Goal: Communication & Community: Participate in discussion

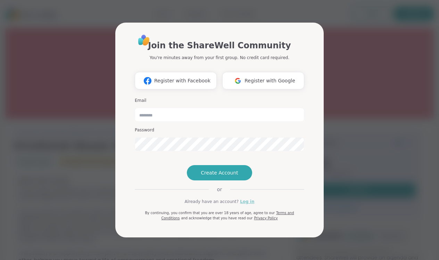
click at [245, 205] on link "Log in" at bounding box center [247, 201] width 14 height 6
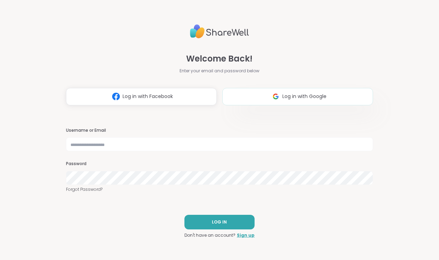
click at [305, 96] on span "Log in with Google" at bounding box center [304, 96] width 44 height 7
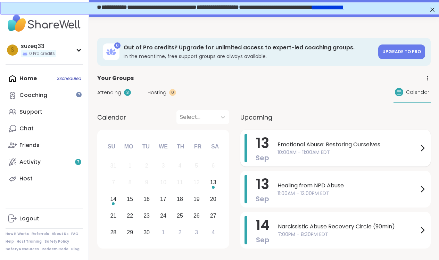
click at [310, 153] on span "10:00AM - 11:00AM EDT" at bounding box center [348, 152] width 141 height 7
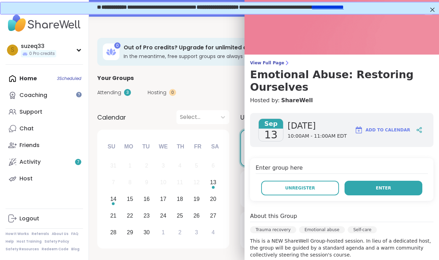
click at [397, 181] on button "Enter" at bounding box center [384, 188] width 78 height 15
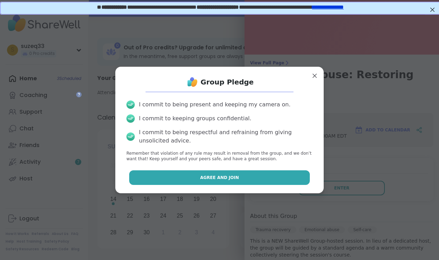
click at [236, 176] on span "Agree and Join" at bounding box center [219, 177] width 39 height 6
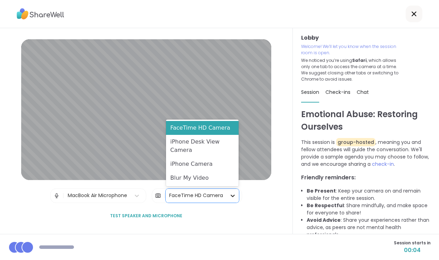
click at [227, 196] on div at bounding box center [232, 195] width 13 height 13
click at [201, 178] on div "Blur My Video" at bounding box center [202, 178] width 73 height 14
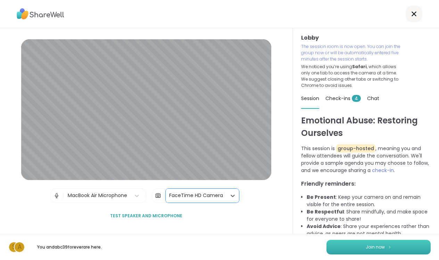
click at [354, 242] on button "Join now" at bounding box center [379, 247] width 104 height 15
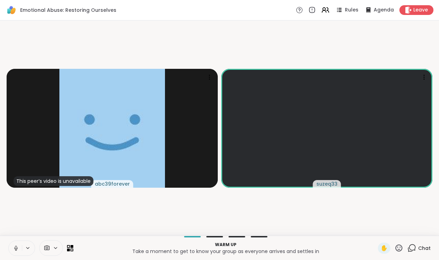
click at [18, 249] on icon at bounding box center [16, 248] width 6 height 6
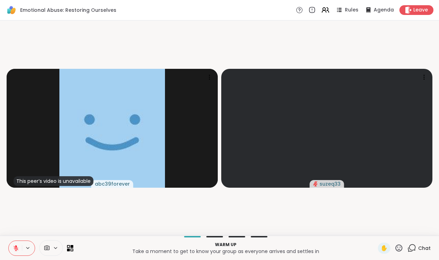
click at [18, 249] on icon at bounding box center [16, 248] width 6 height 6
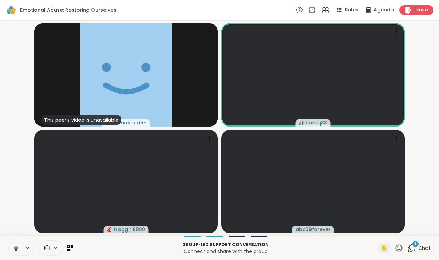
click at [412, 243] on div "1 Chat" at bounding box center [418, 247] width 23 height 11
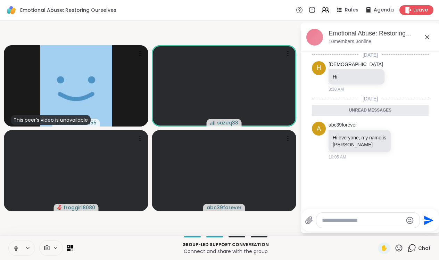
click at [327, 219] on textarea "Type your message" at bounding box center [362, 220] width 81 height 7
type textarea "**********"
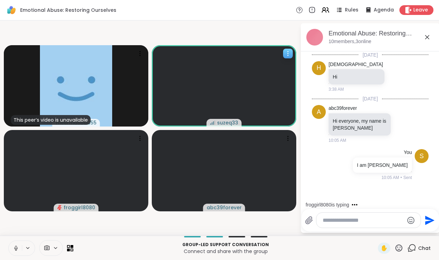
scroll to position [15, 0]
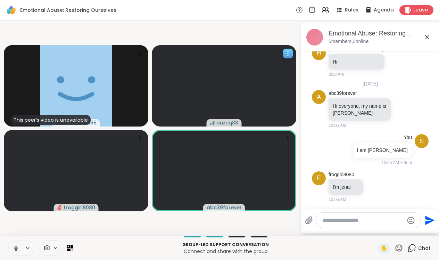
click at [286, 51] on icon at bounding box center [287, 53] width 7 height 7
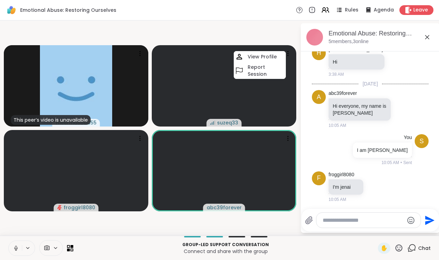
click at [307, 111] on li "a abc39forever Hi everyone, my name is Angie 10:05 AM" at bounding box center [370, 109] width 126 height 44
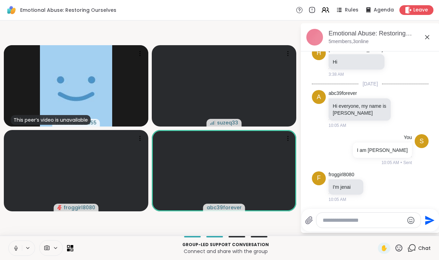
click at [27, 245] on icon at bounding box center [28, 248] width 6 height 6
click at [64, 222] on icon at bounding box center [66, 223] width 6 height 6
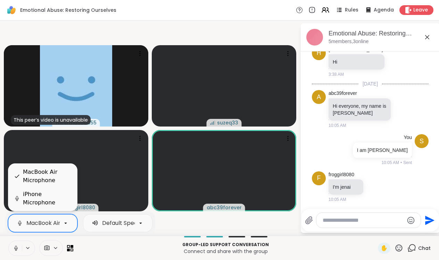
scroll to position [0, 24]
click at [100, 248] on p "Connect and share with the group" at bounding box center [225, 251] width 296 height 7
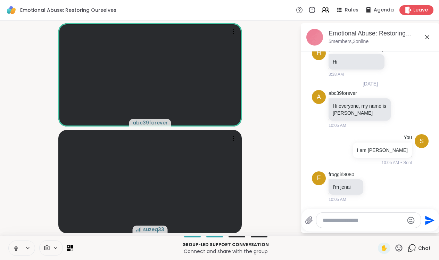
click at [325, 219] on textarea "Type your message" at bounding box center [363, 220] width 81 height 7
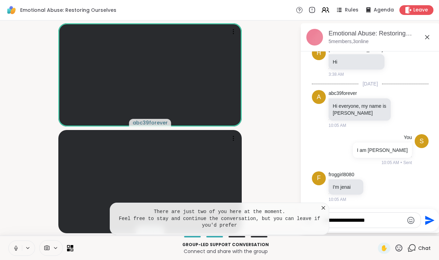
type textarea "**********"
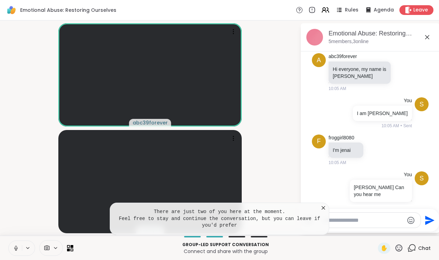
click at [284, 189] on video-player-container "abc39forever suzeq33" at bounding box center [150, 127] width 292 height 209
click at [269, 155] on video-player-container "abc39forever suzeq33" at bounding box center [150, 127] width 292 height 209
click at [28, 192] on video-player-container "abc39forever suzeq33" at bounding box center [150, 127] width 292 height 209
click at [322, 205] on icon at bounding box center [323, 207] width 7 height 7
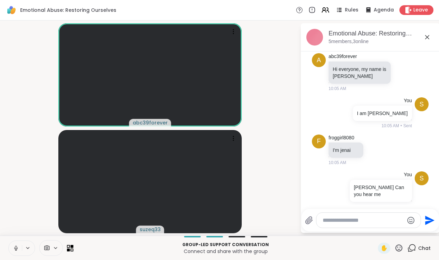
click at [69, 247] on icon at bounding box center [70, 248] width 7 height 7
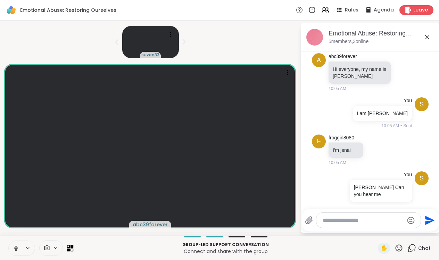
click at [69, 247] on icon at bounding box center [70, 248] width 7 height 7
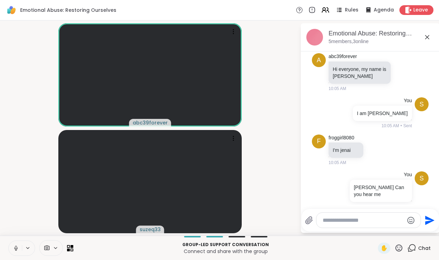
click at [336, 221] on textarea "Type your message" at bounding box center [363, 220] width 81 height 7
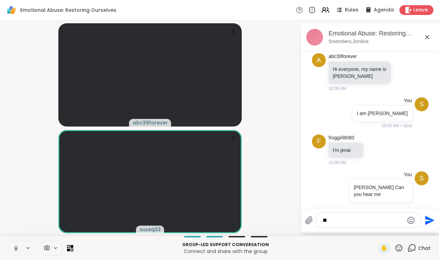
type textarea "***"
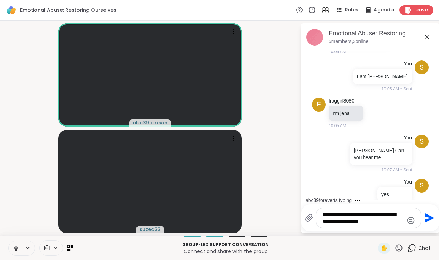
type textarea "**********"
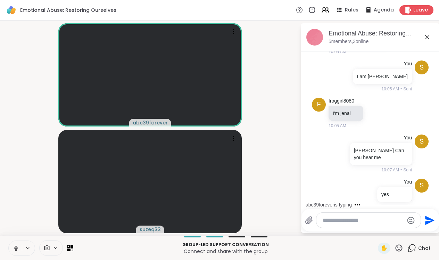
scroll to position [139, 0]
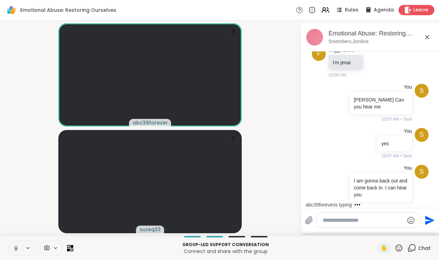
click at [417, 8] on span "Leave" at bounding box center [420, 10] width 15 height 7
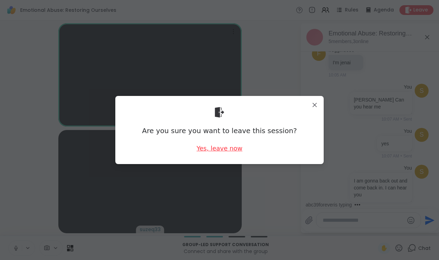
click at [220, 147] on div "Yes, leave now" at bounding box center [220, 148] width 46 height 9
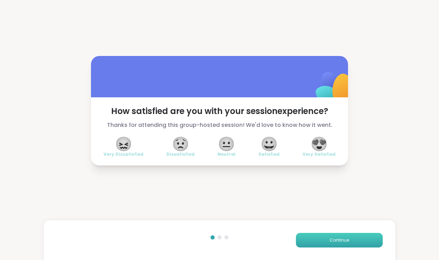
click at [322, 237] on button "Continue" at bounding box center [339, 240] width 87 height 15
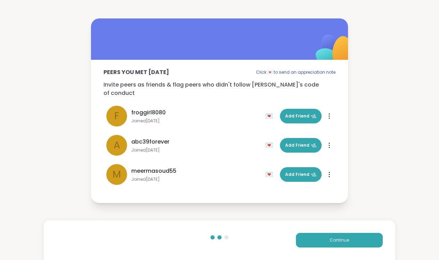
click at [355, 113] on div "Peers you met today Click 💌 to send an appreciation note Invite peers as friend…" at bounding box center [219, 110] width 439 height 221
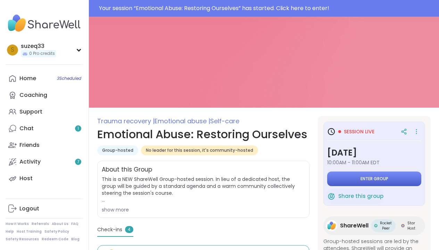
click at [386, 177] on span "Enter group" at bounding box center [375, 179] width 28 height 6
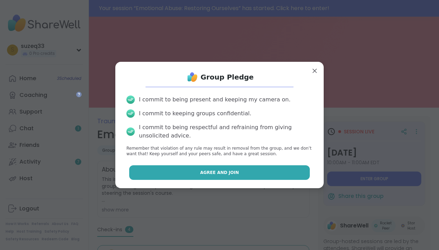
click at [250, 173] on button "Agree and Join" at bounding box center [219, 172] width 181 height 15
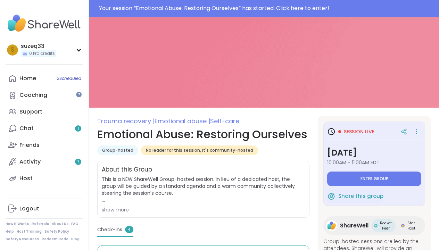
type textarea "*"
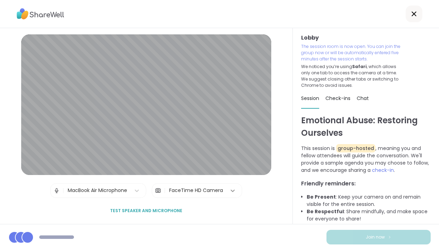
click at [230, 191] on icon at bounding box center [232, 190] width 7 height 7
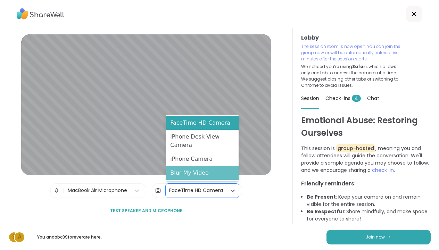
click at [213, 179] on div "Blur My Video" at bounding box center [202, 173] width 73 height 14
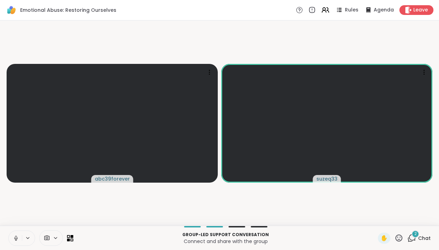
click at [414, 238] on icon at bounding box center [411, 238] width 9 height 9
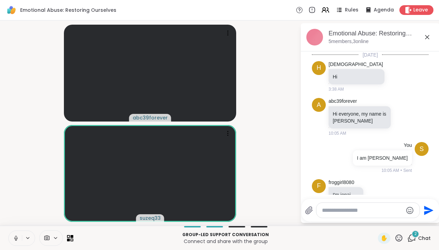
scroll to position [246, 0]
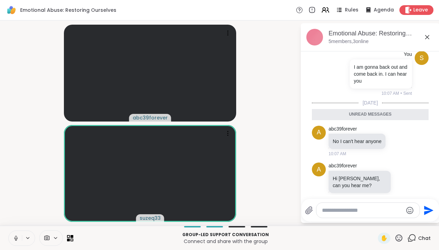
click at [275, 193] on video-player-container "abc39forever suzeq33" at bounding box center [150, 123] width 292 height 200
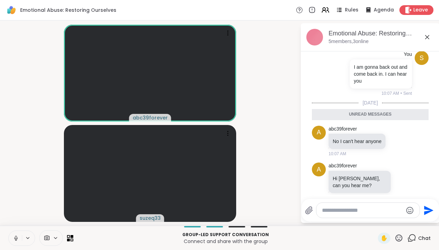
click at [331, 209] on textarea "Type your message" at bounding box center [362, 210] width 81 height 7
click at [19, 238] on icon at bounding box center [16, 238] width 6 height 6
click at [339, 211] on textarea "Type your message" at bounding box center [362, 210] width 81 height 7
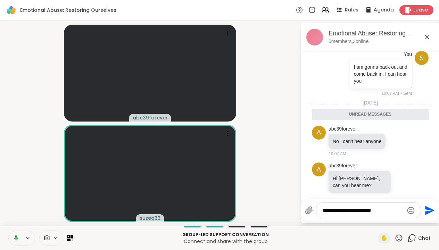
type textarea "**********"
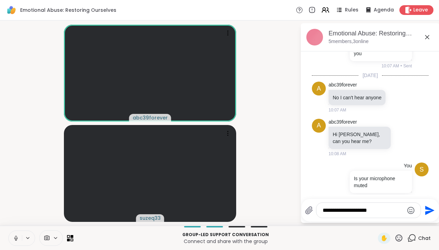
type textarea "**********"
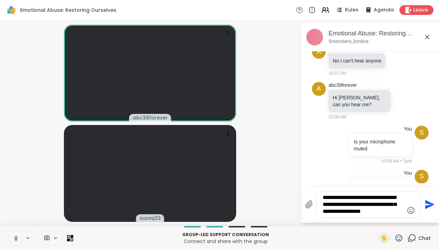
type textarea "**********"
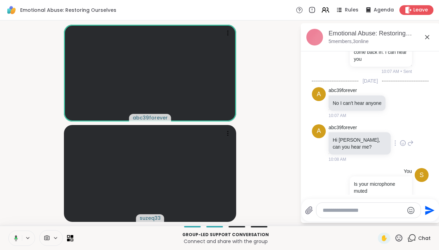
scroll to position [274, 0]
